Goal: Task Accomplishment & Management: Use online tool/utility

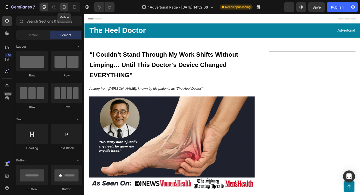
click at [64, 9] on icon at bounding box center [64, 7] width 5 height 5
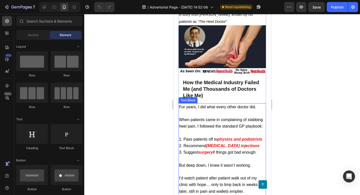
scroll to position [84, 0]
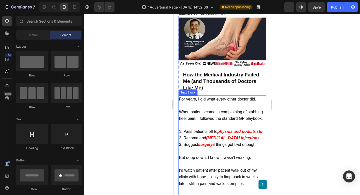
click at [196, 116] on span "When patients came in complaining of stabbing heel pain, I followed the standar…" at bounding box center [221, 115] width 84 height 11
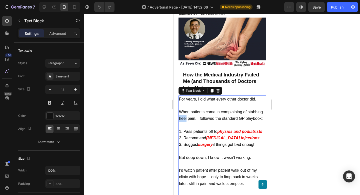
click at [196, 116] on span "When patients came in complaining of stabbing heel pain, I followed the standar…" at bounding box center [221, 115] width 84 height 11
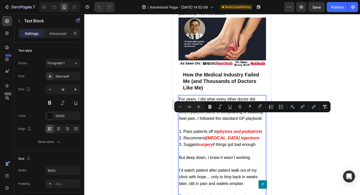
click at [242, 128] on p "Rich Text Editor. Editing area: main" at bounding box center [222, 125] width 87 height 6
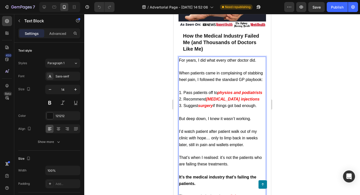
scroll to position [123, 0]
click at [210, 146] on span "I’d watch patient after patient walk out of my clinic with hope… only to limp b…" at bounding box center [218, 137] width 79 height 17
click at [224, 146] on span "I’d watch patient after patient walk out of my clinic with hope… only to limp b…" at bounding box center [218, 137] width 79 height 17
click at [253, 148] on p "I’d watch patient after patient walk out of my clinic with hope… only to limp b…" at bounding box center [222, 138] width 87 height 20
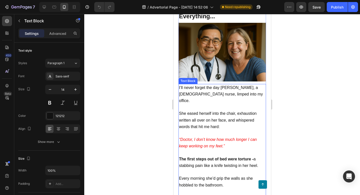
scroll to position [440, 0]
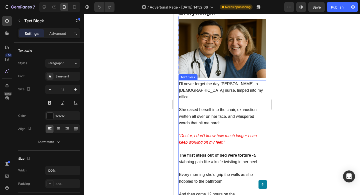
click at [227, 109] on span "She eased herself into the chair, exhaustion written all over on her face, and …" at bounding box center [218, 115] width 78 height 17
click at [219, 107] on span "She eased herself into the chair, exhaustion written all over on her face, and …" at bounding box center [218, 115] width 78 height 17
click at [221, 107] on span "She eased herself into the chair, exhaustion written all over on her face, and …" at bounding box center [218, 115] width 78 height 17
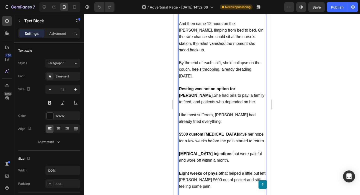
scroll to position [611, 0]
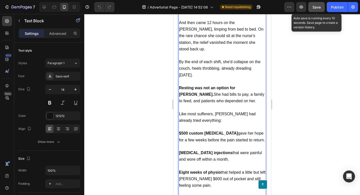
click at [316, 10] on button "Save" at bounding box center [317, 7] width 17 height 10
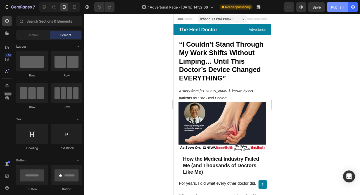
click at [335, 10] on button "Publish" at bounding box center [337, 7] width 21 height 10
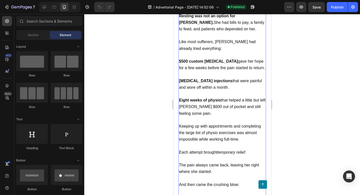
scroll to position [626, 0]
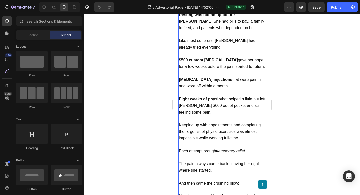
click at [207, 62] on strong "$500 custom [MEDICAL_DATA]" at bounding box center [208, 60] width 59 height 4
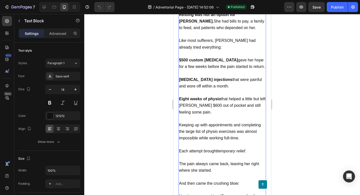
click at [207, 62] on strong "$500 custom [MEDICAL_DATA]" at bounding box center [208, 60] width 59 height 4
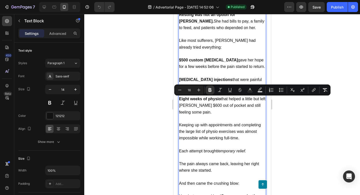
click at [222, 69] on span "$500 custom [MEDICAL_DATA] gave her hope for a few weeks before the pain starte…" at bounding box center [222, 63] width 86 height 11
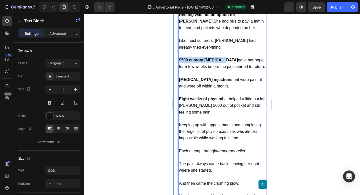
drag, startPoint x: 222, startPoint y: 100, endPoint x: 173, endPoint y: 100, distance: 48.1
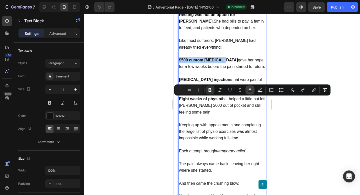
click at [252, 90] on icon "Editor contextual toolbar" at bounding box center [250, 89] width 5 height 5
type input "121212"
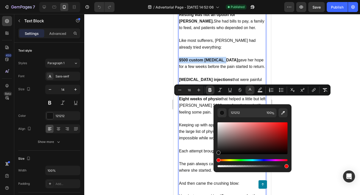
type input "14"
click at [219, 37] on p "Rich Text Editor. Editing area: main" at bounding box center [222, 34] width 87 height 6
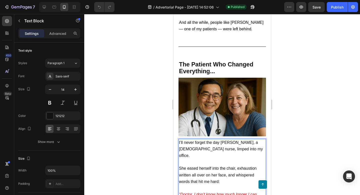
scroll to position [480, 0]
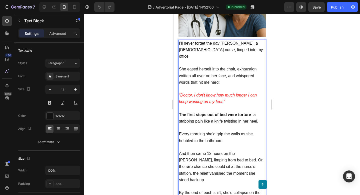
click at [218, 93] on icon "“Doctor, I don’t know how much longer I can keep working on my feet.”" at bounding box center [218, 98] width 78 height 11
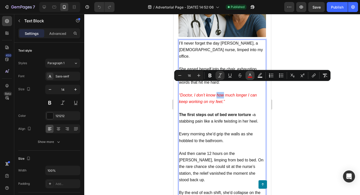
click at [254, 76] on button "color" at bounding box center [250, 75] width 9 height 9
type input "F20909"
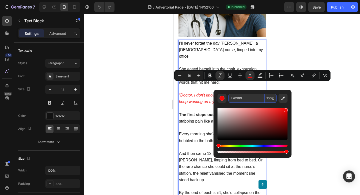
click at [235, 99] on input "F20909" at bounding box center [247, 98] width 36 height 9
copy icon "how"
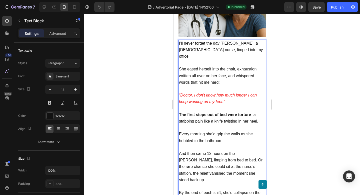
click at [198, 152] on p "And then came 12 hours on the [PERSON_NAME], limping from bed to bed. On the ra…" at bounding box center [222, 179] width 87 height 59
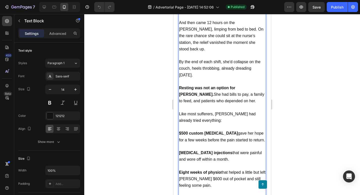
scroll to position [610, 0]
click at [204, 131] on strong "$500 custom [MEDICAL_DATA]" at bounding box center [208, 133] width 59 height 4
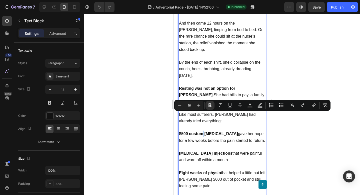
click at [204, 131] on strong "$500 custom [MEDICAL_DATA]" at bounding box center [208, 133] width 59 height 4
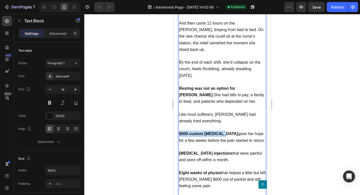
drag, startPoint x: 222, startPoint y: 116, endPoint x: 345, endPoint y: 129, distance: 124.3
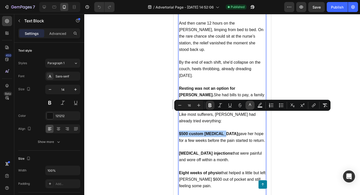
click at [253, 105] on button "color" at bounding box center [250, 105] width 9 height 9
type input "121212"
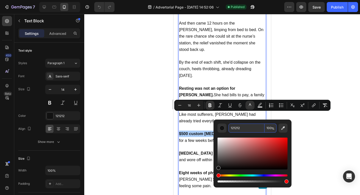
click at [243, 125] on input "121212" at bounding box center [247, 127] width 36 height 9
click at [244, 125] on input "121212" at bounding box center [247, 127] width 36 height 9
paste input "F20909"
type input "F20909"
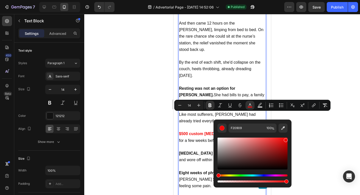
click at [194, 144] on p "Rich Text Editor. Editing area: main" at bounding box center [222, 147] width 87 height 6
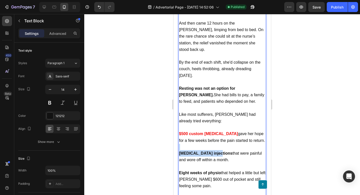
drag, startPoint x: 217, startPoint y: 134, endPoint x: 170, endPoint y: 129, distance: 47.4
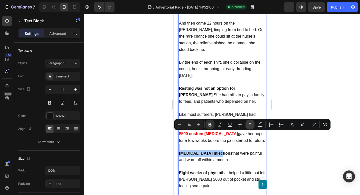
click at [248, 123] on icon "Editor contextual toolbar" at bounding box center [250, 124] width 5 height 5
type input "121212"
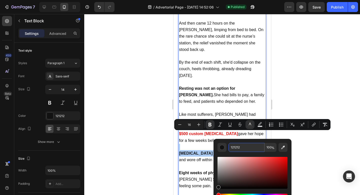
click at [252, 150] on input "121212" at bounding box center [247, 147] width 36 height 9
paste input "F20909"
type input "F20909"
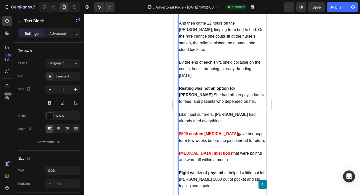
click at [198, 170] on strong "Eight weeks of physio" at bounding box center [200, 172] width 42 height 4
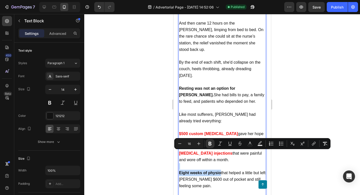
drag, startPoint x: 221, startPoint y: 154, endPoint x: 170, endPoint y: 150, distance: 51.2
click at [247, 147] on button "color" at bounding box center [250, 143] width 9 height 9
type input "121212"
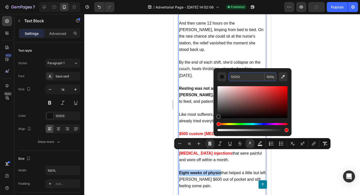
click at [241, 77] on input "121212" at bounding box center [247, 76] width 36 height 9
paste input "F20909"
type input "F20909"
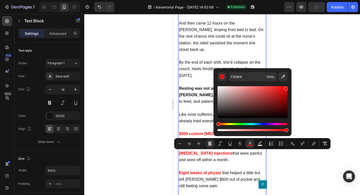
click at [301, 58] on div at bounding box center [222, 104] width 276 height 181
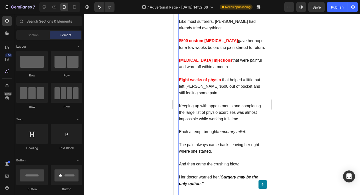
scroll to position [703, 0]
